Goal: Check status

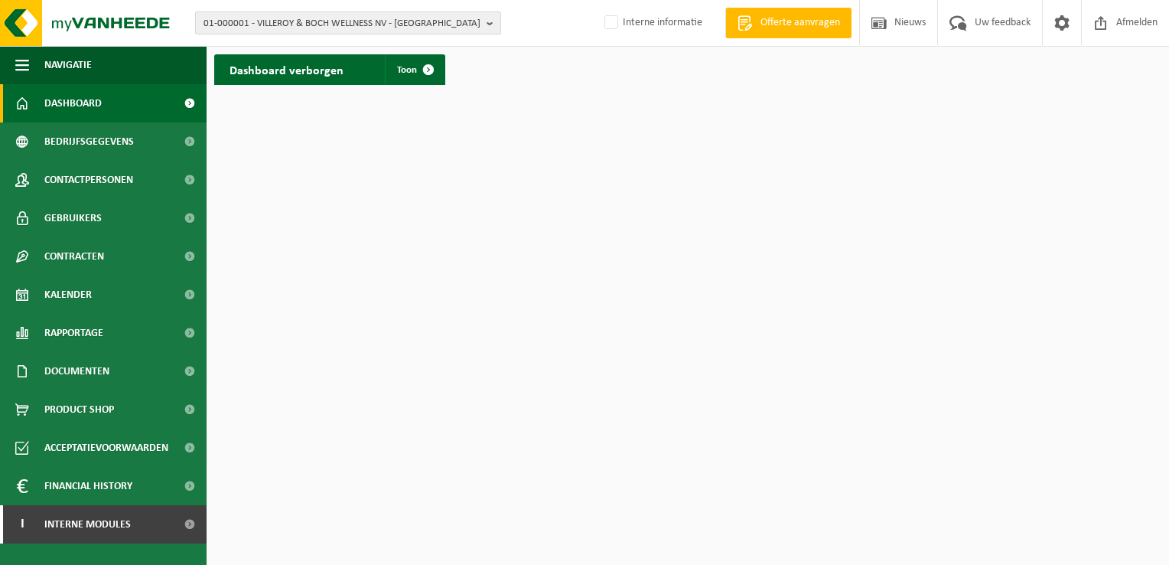
click at [292, 18] on span "01-000001 - VILLEROY & BOCH WELLNESS NV - ROESELARE" at bounding box center [342, 23] width 277 height 23
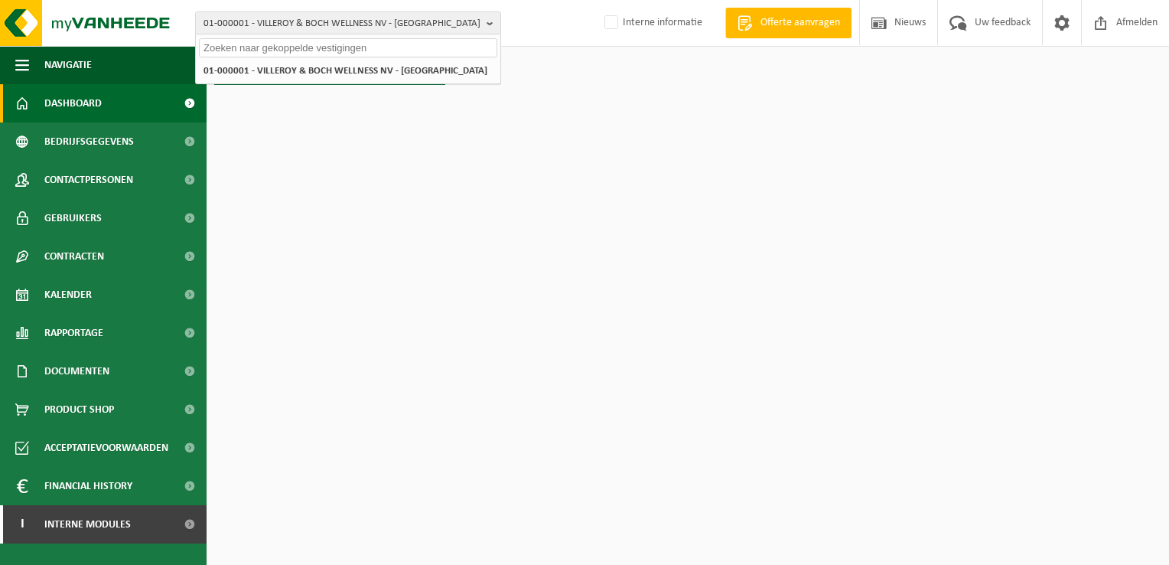
click at [299, 57] on input "text" at bounding box center [348, 47] width 298 height 19
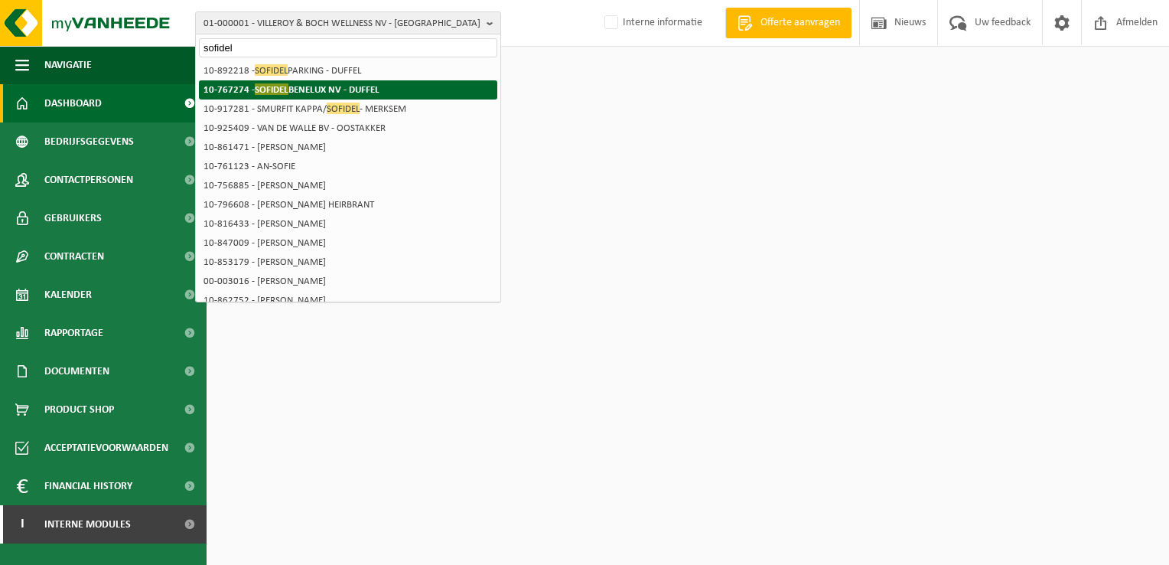
type input "sofidel"
click at [318, 88] on strong "10-767274 - SOFIDEL BENELUX NV - DUFFEL" at bounding box center [292, 88] width 176 height 11
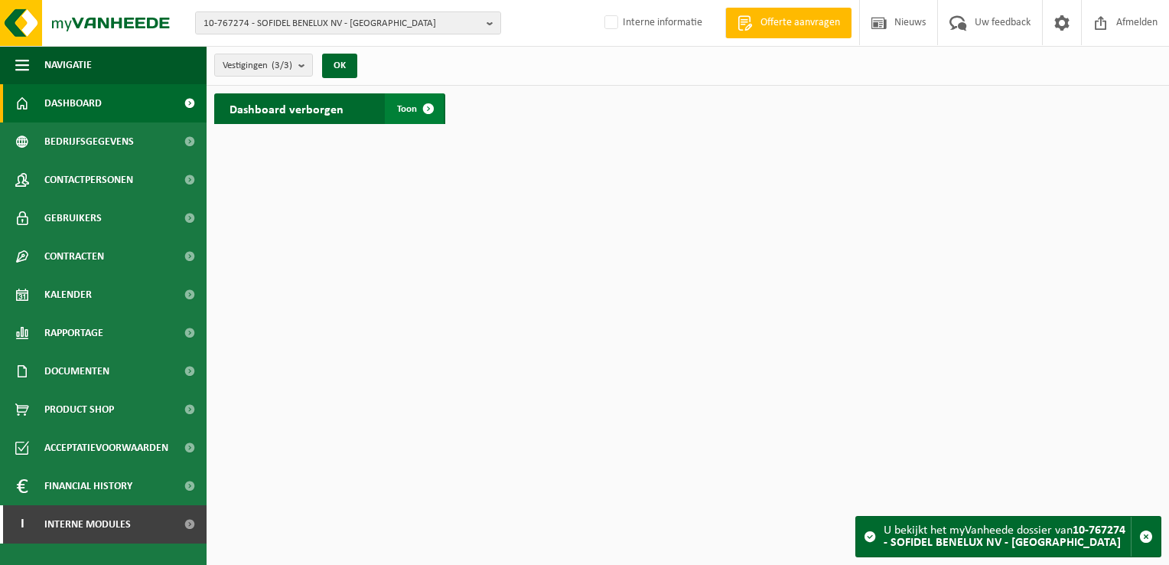
click at [434, 98] on span at bounding box center [428, 108] width 31 height 31
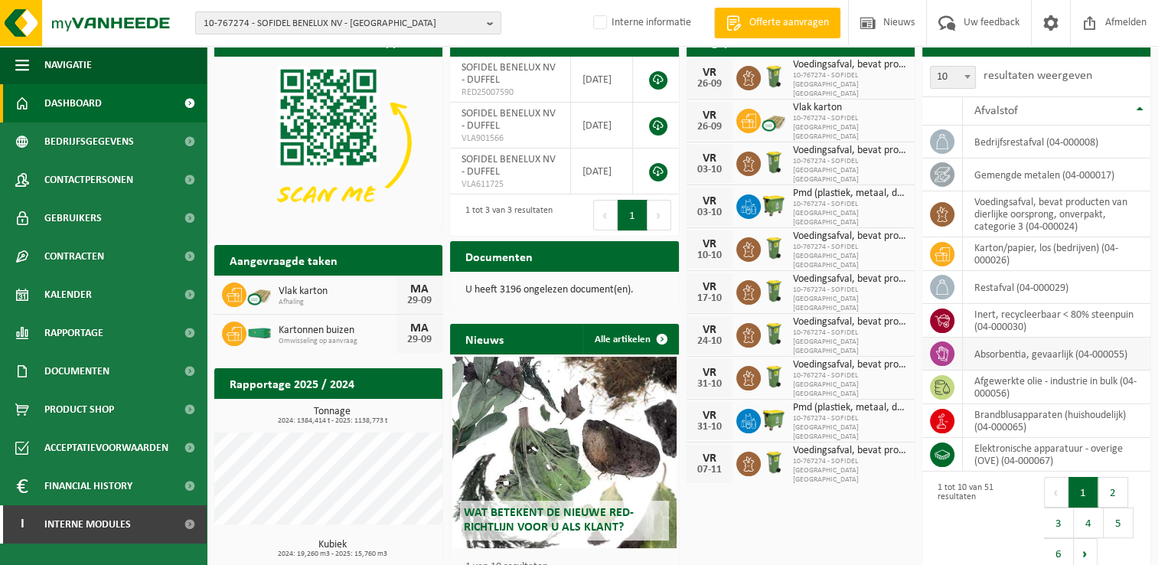
scroll to position [67, 0]
click at [1110, 491] on button "2" at bounding box center [1113, 492] width 30 height 31
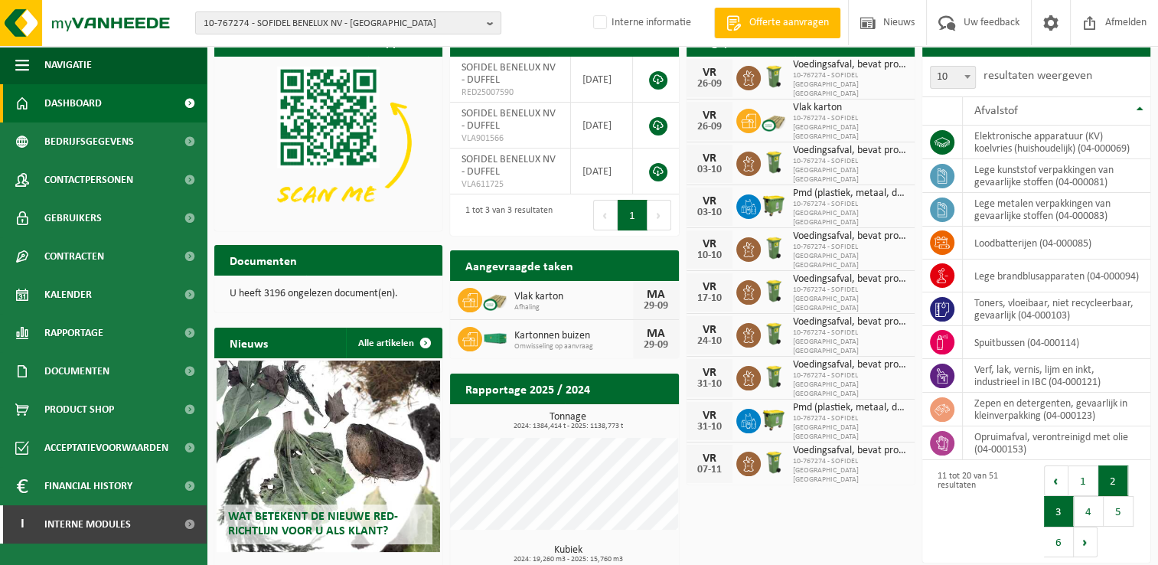
click at [1050, 511] on button "3" at bounding box center [1059, 511] width 30 height 31
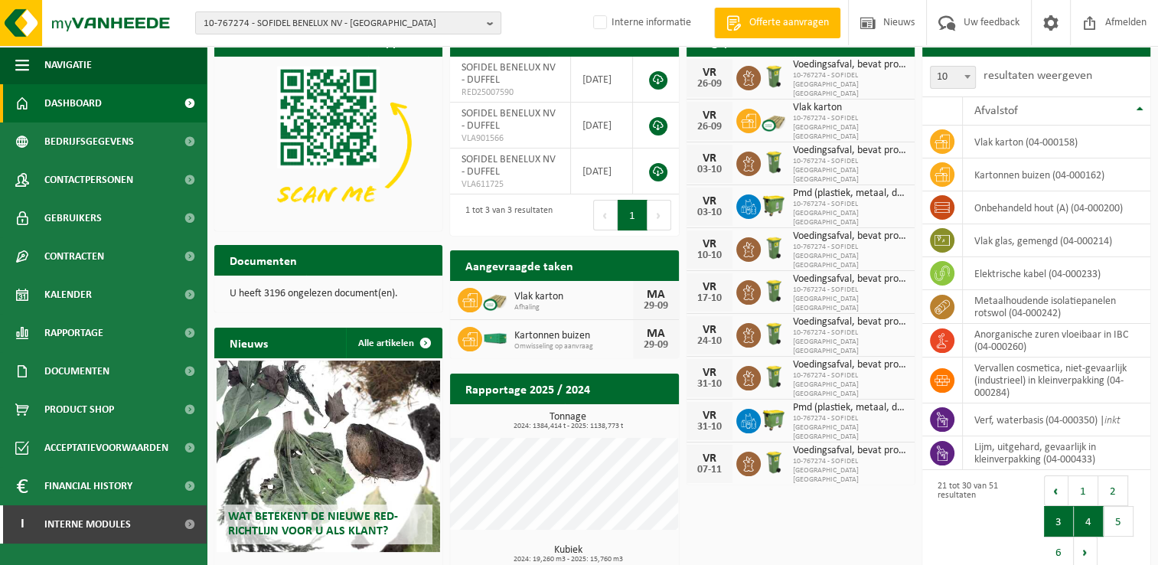
click at [1084, 519] on button "4" at bounding box center [1089, 521] width 30 height 31
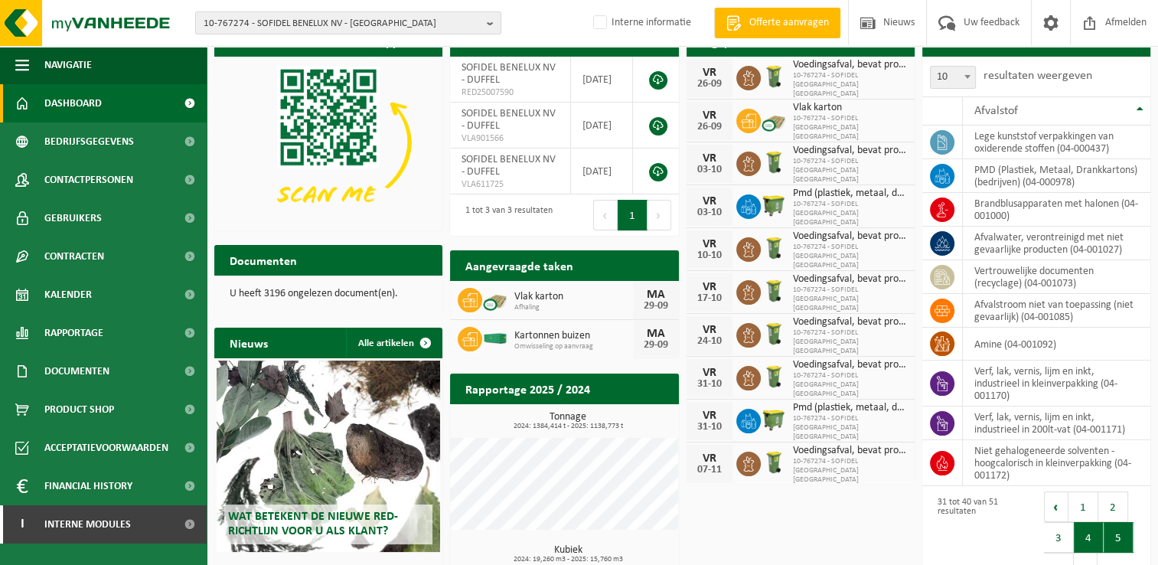
click at [1114, 528] on button "5" at bounding box center [1118, 537] width 30 height 31
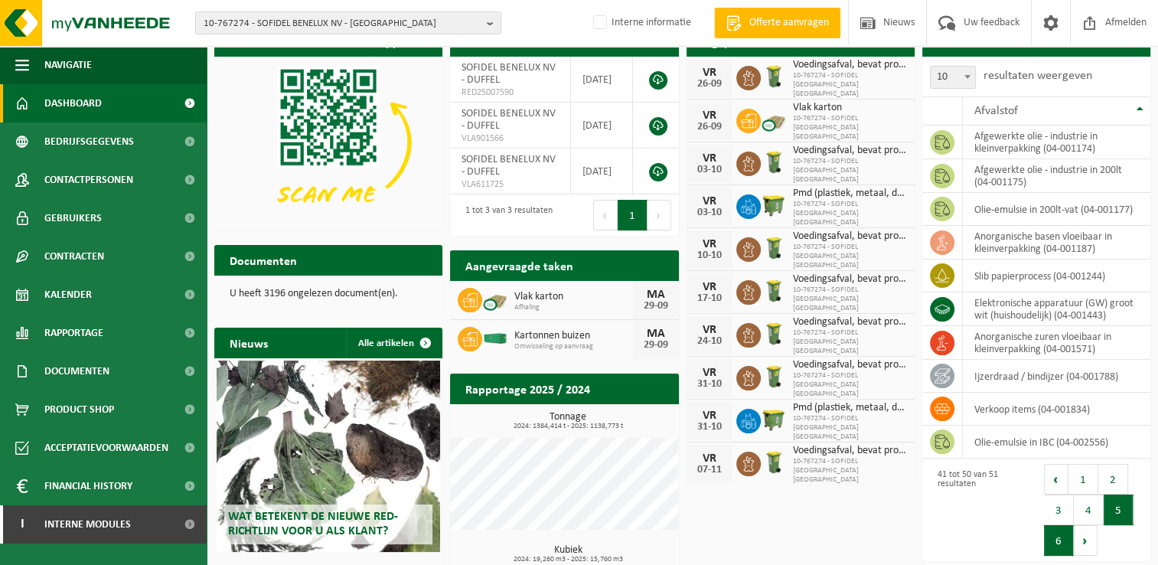
click at [1053, 540] on button "6" at bounding box center [1059, 540] width 30 height 31
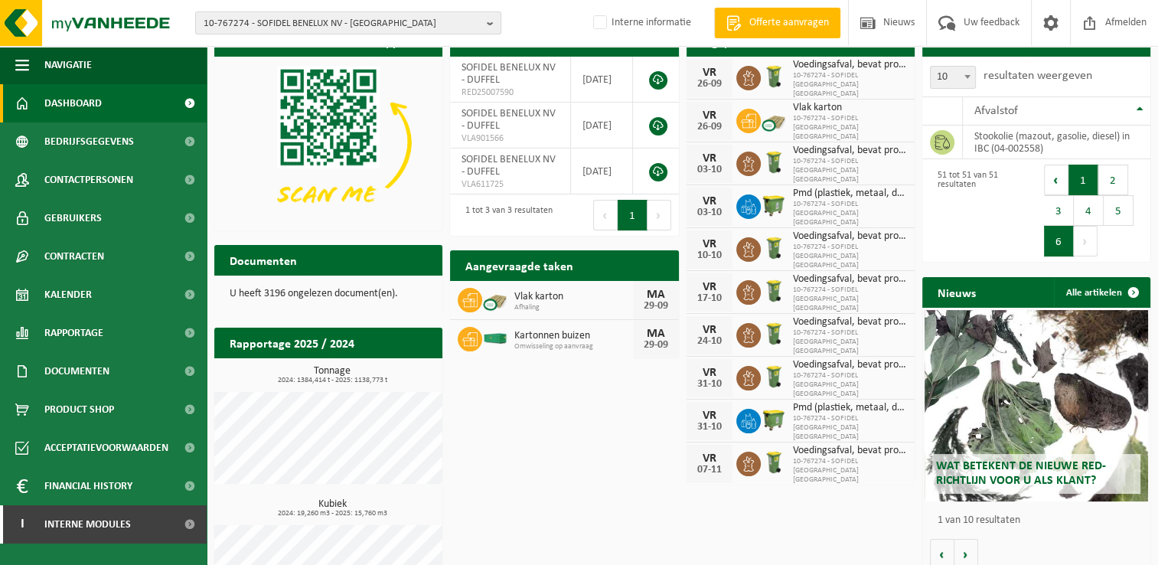
click at [1072, 181] on button "1" at bounding box center [1083, 180] width 30 height 31
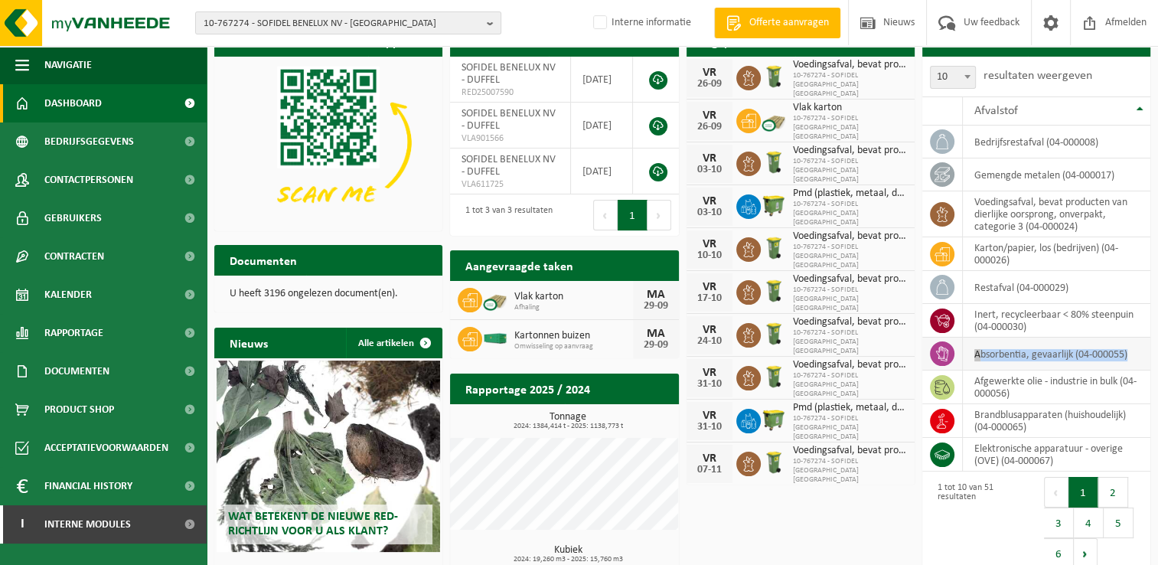
drag, startPoint x: 1130, startPoint y: 349, endPoint x: 966, endPoint y: 360, distance: 164.9
click at [966, 360] on td "absorbentia, gevaarlijk (04-000055)" at bounding box center [1056, 353] width 187 height 33
copy td "absorbentia, gevaarlijk (04-000055)"
